Goal: Information Seeking & Learning: Learn about a topic

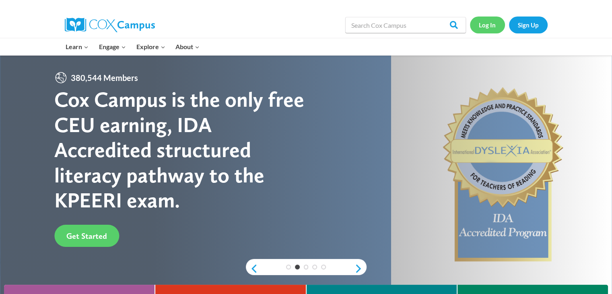
click at [487, 30] on link "Log In" at bounding box center [487, 25] width 35 height 17
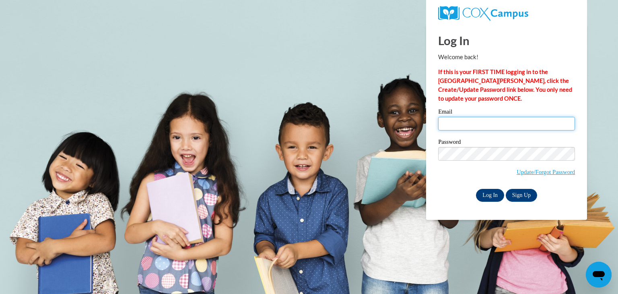
type input "ashley.britton@of-ps.org"
click at [489, 195] on input "Log In" at bounding box center [490, 195] width 28 height 13
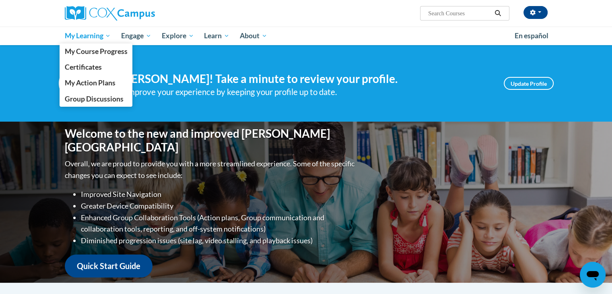
click at [95, 36] on span "My Learning" at bounding box center [87, 36] width 46 height 10
click at [103, 51] on span "My Course Progress" at bounding box center [95, 51] width 63 height 8
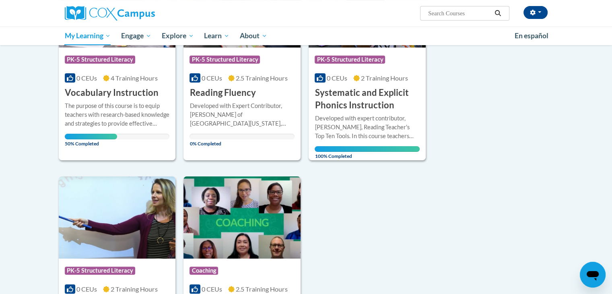
scroll to position [182, 0]
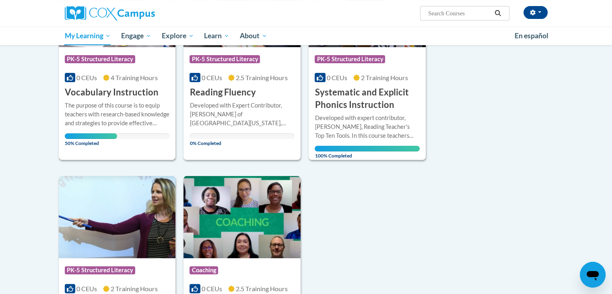
click at [142, 112] on div "The purpose of this course is to equip teachers with research-based knowledge a…" at bounding box center [117, 114] width 105 height 27
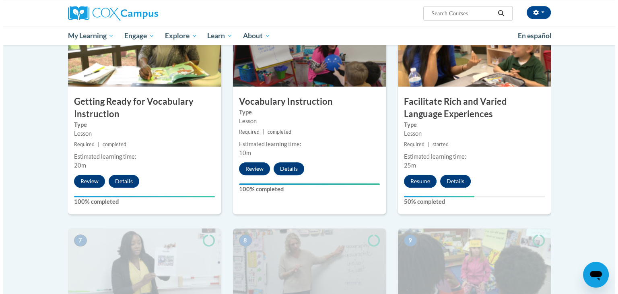
scroll to position [470, 0]
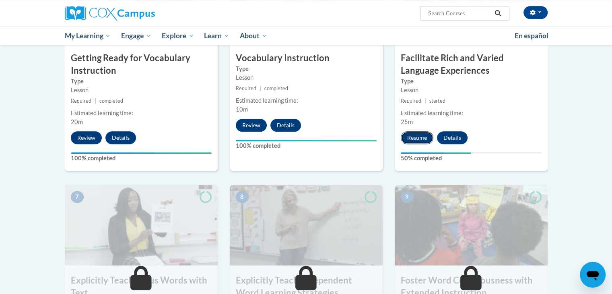
click at [421, 134] on button "Resume" at bounding box center [417, 137] width 33 height 13
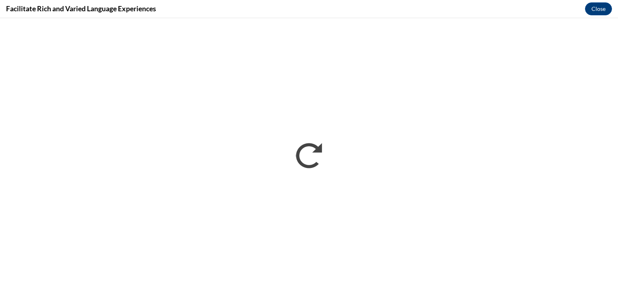
scroll to position [0, 0]
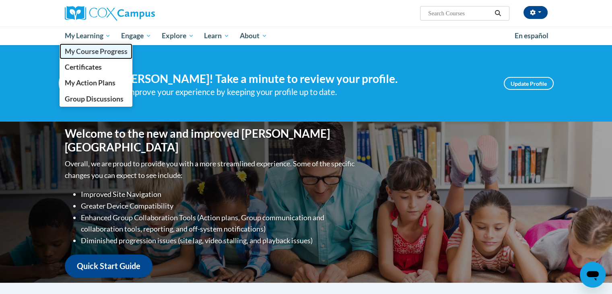
click at [97, 52] on span "My Course Progress" at bounding box center [95, 51] width 63 height 8
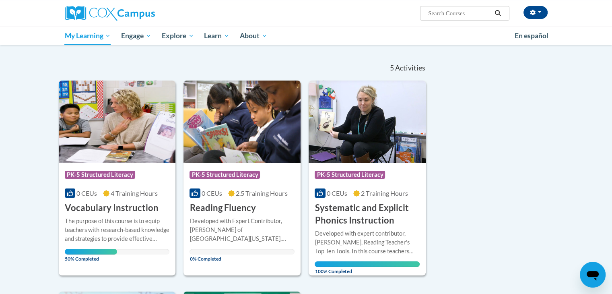
scroll to position [61, 0]
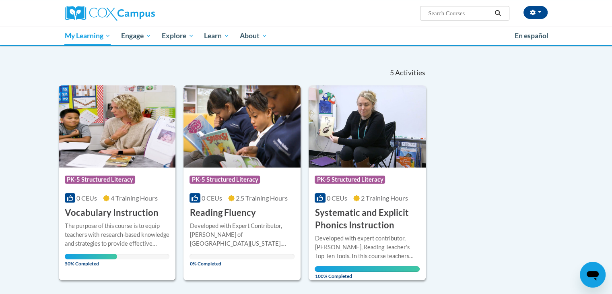
click at [140, 197] on span "4 Training Hours" at bounding box center [134, 198] width 47 height 8
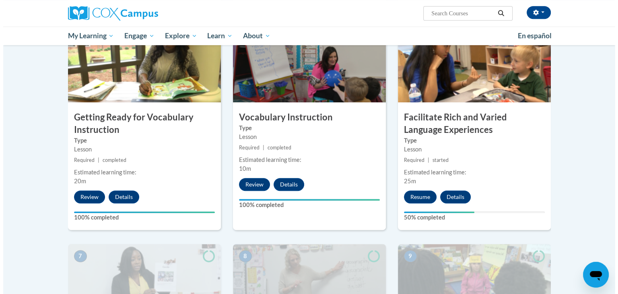
scroll to position [415, 0]
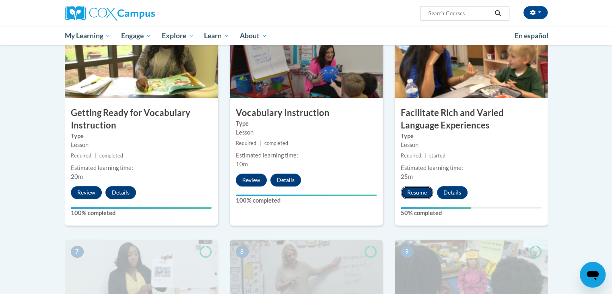
click at [427, 191] on button "Resume" at bounding box center [417, 192] width 33 height 13
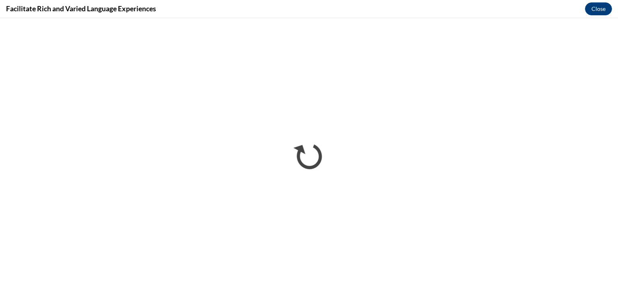
scroll to position [0, 0]
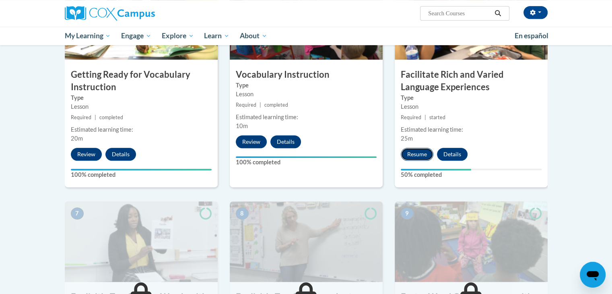
click at [423, 156] on button "Resume" at bounding box center [417, 154] width 33 height 13
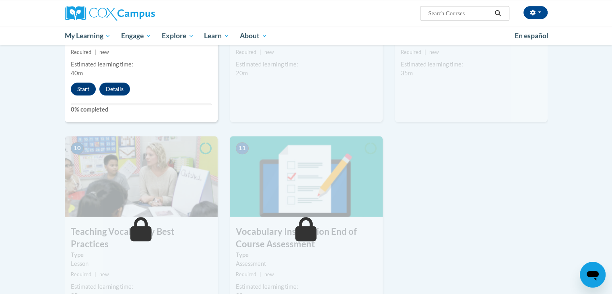
scroll to position [637, 0]
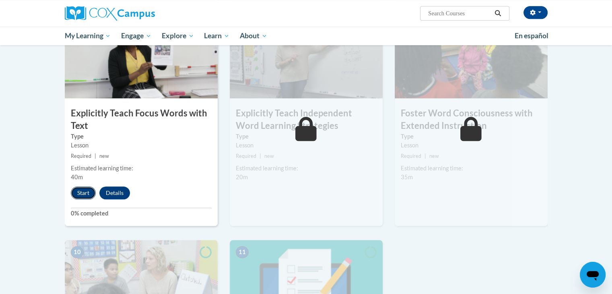
click at [89, 192] on button "Start" at bounding box center [83, 192] width 25 height 13
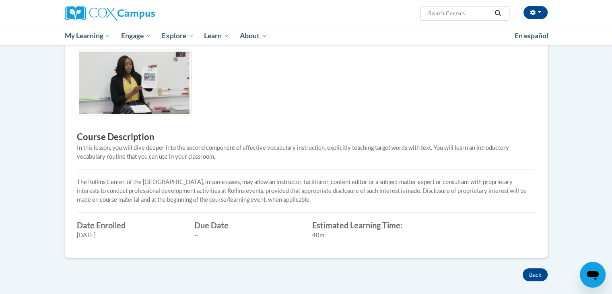
scroll to position [179, 0]
click at [533, 273] on button "Back" at bounding box center [535, 274] width 25 height 13
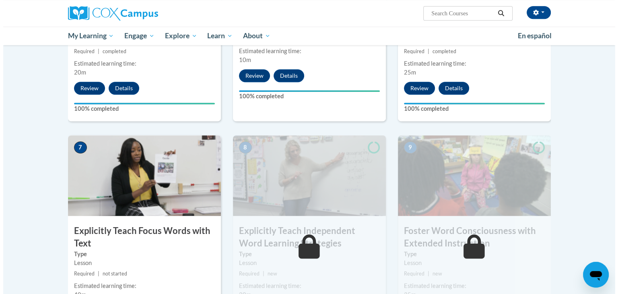
scroll to position [543, 0]
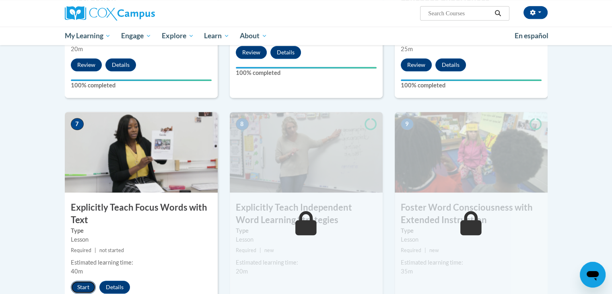
click at [78, 287] on button "Start" at bounding box center [83, 287] width 25 height 13
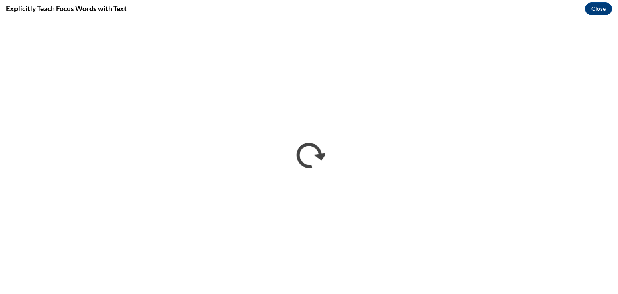
scroll to position [0, 0]
